Goal: Task Accomplishment & Management: Use online tool/utility

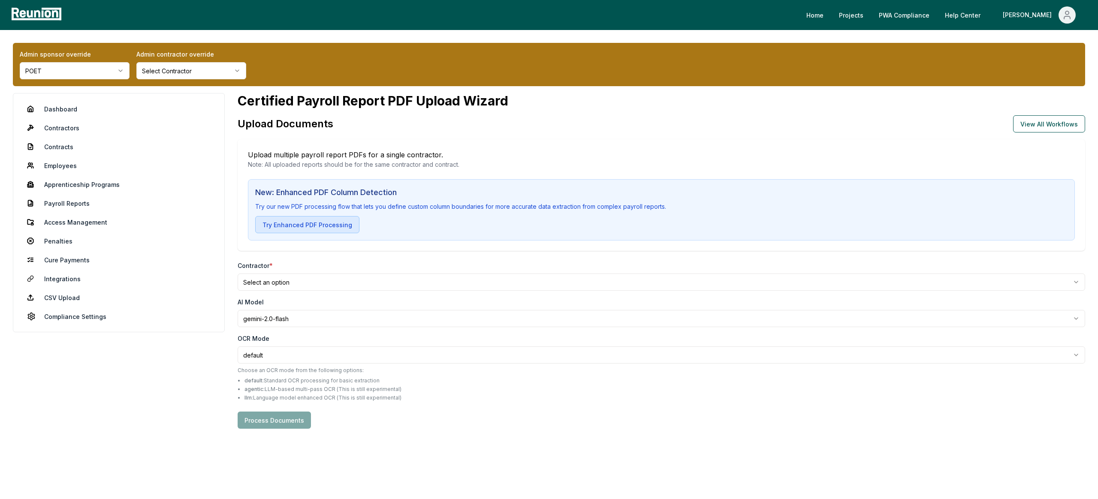
click at [330, 228] on button "Try Enhanced PDF Processing" at bounding box center [307, 224] width 104 height 17
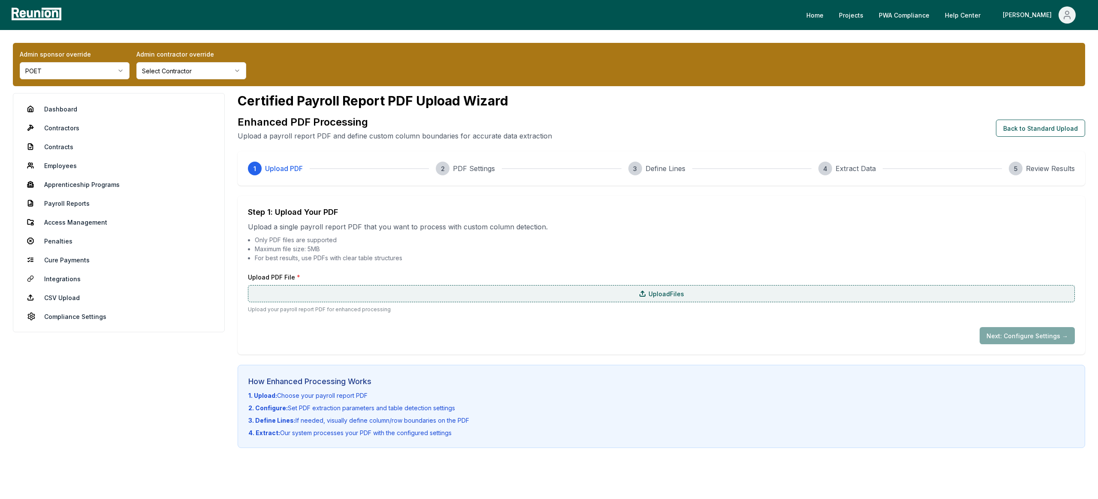
click at [419, 298] on label "Upload Files" at bounding box center [661, 293] width 827 height 17
click at [0, 0] on input "Upload Files" at bounding box center [0, 0] width 0 height 0
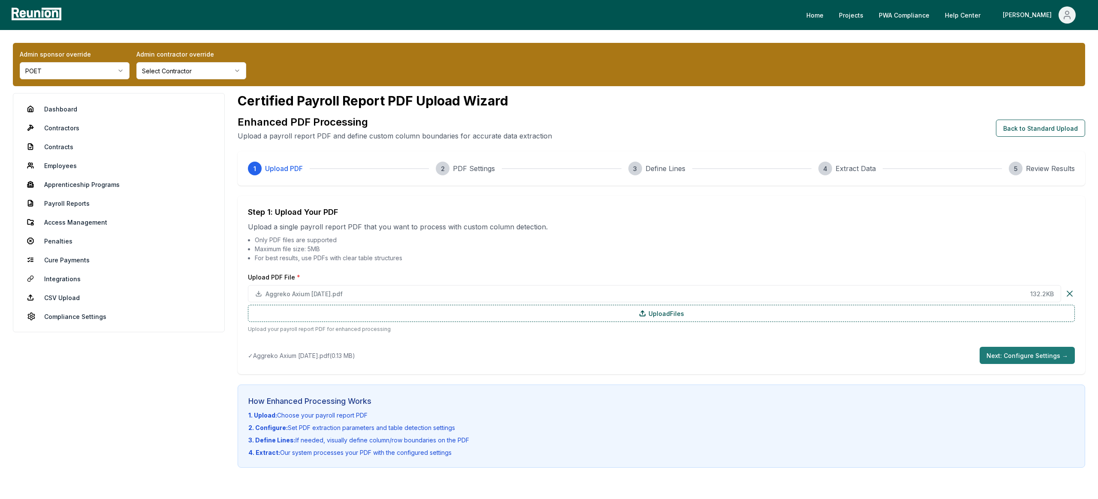
click at [1017, 352] on button "Next: Configure Settings →" at bounding box center [1027, 355] width 95 height 17
